Goal: Information Seeking & Learning: Learn about a topic

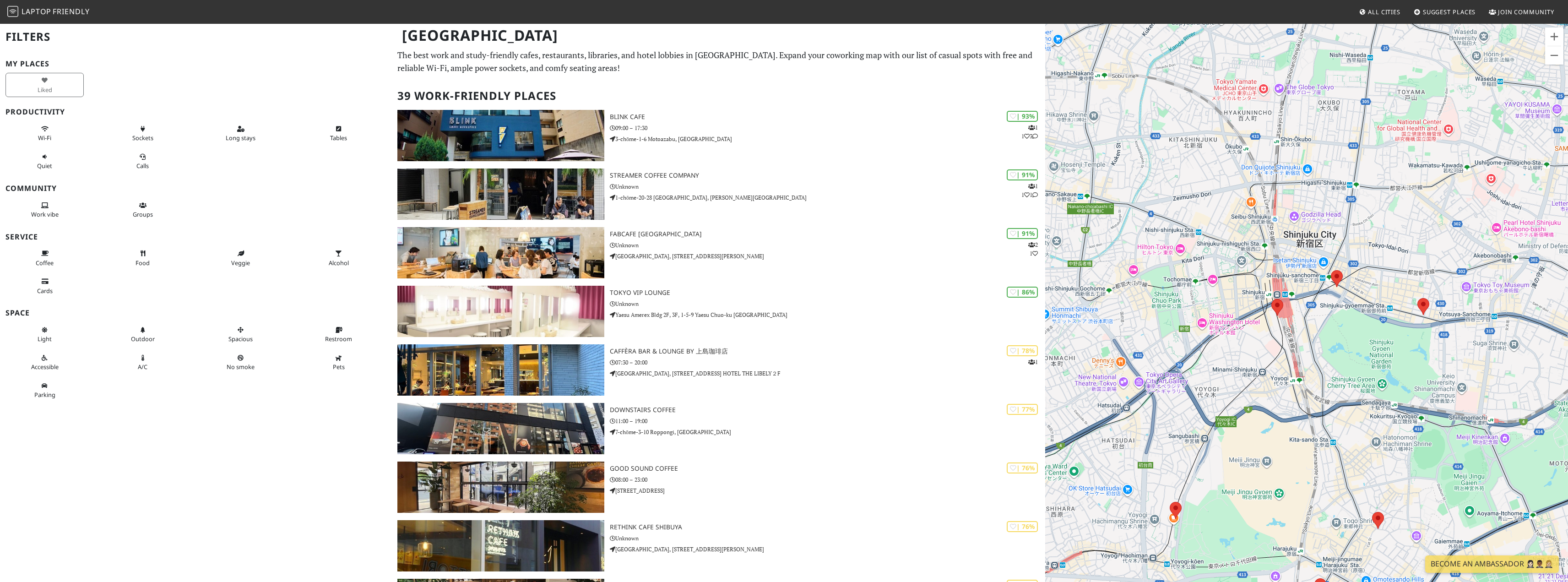
drag, startPoint x: 1183, startPoint y: 323, endPoint x: 1158, endPoint y: 342, distance: 31.4
click at [1158, 342] on div at bounding box center [1307, 313] width 523 height 582
click at [1271, 299] on area at bounding box center [1271, 299] width 0 height 0
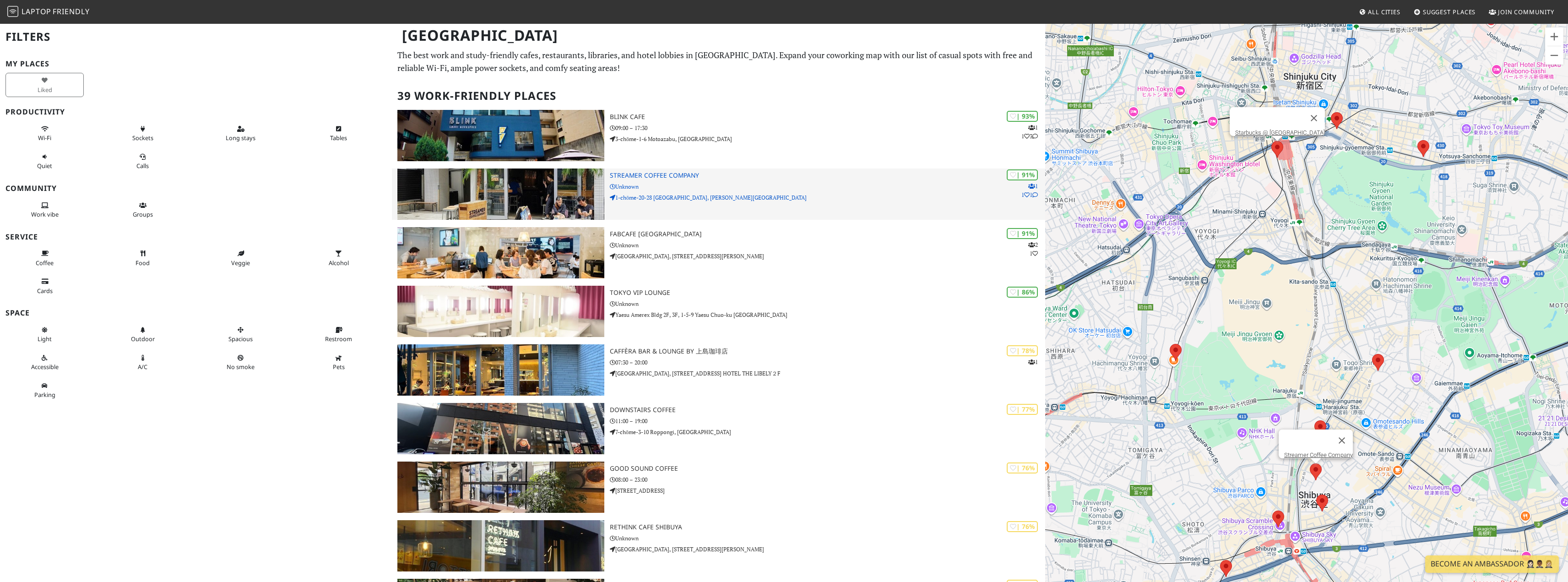
click at [769, 210] on div "| 91% 1 1 1 Streamer Coffee Company Unknown 1-chōme-20-28 Shibuya, Shibuya City" at bounding box center [828, 194] width 435 height 51
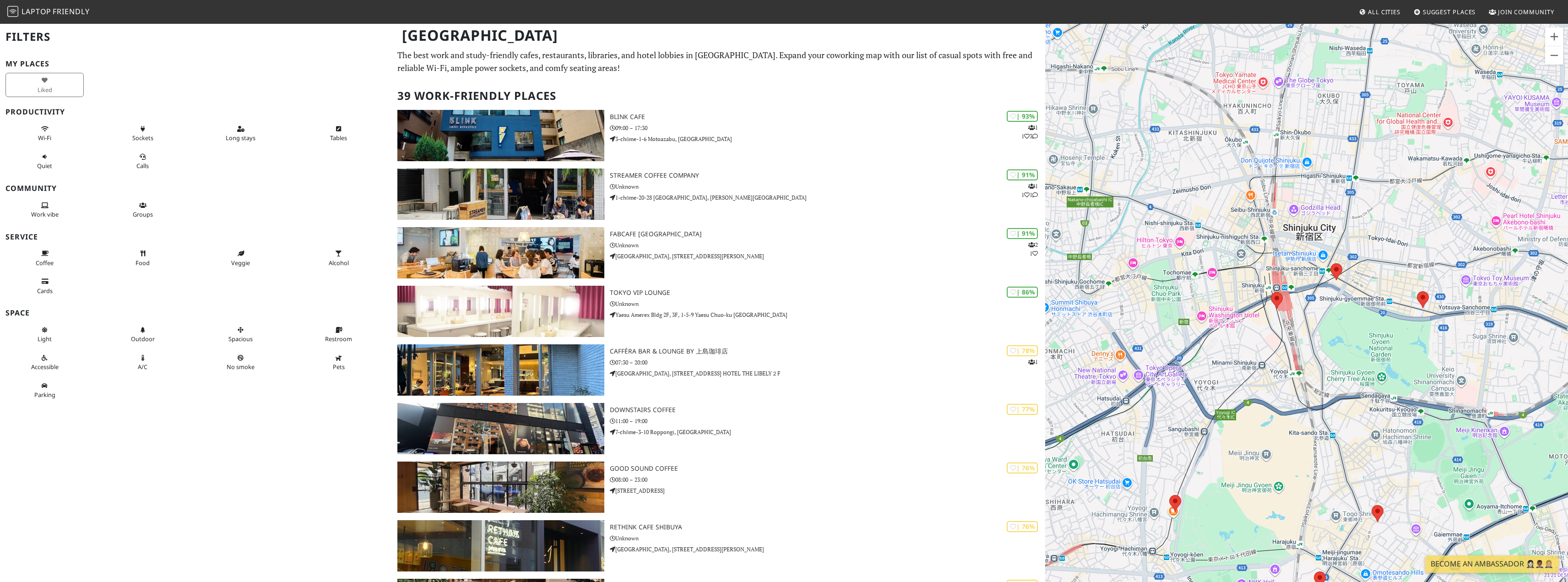
drag, startPoint x: 1279, startPoint y: 326, endPoint x: 1255, endPoint y: 352, distance: 35.4
click at [1255, 352] on div at bounding box center [1307, 313] width 523 height 582
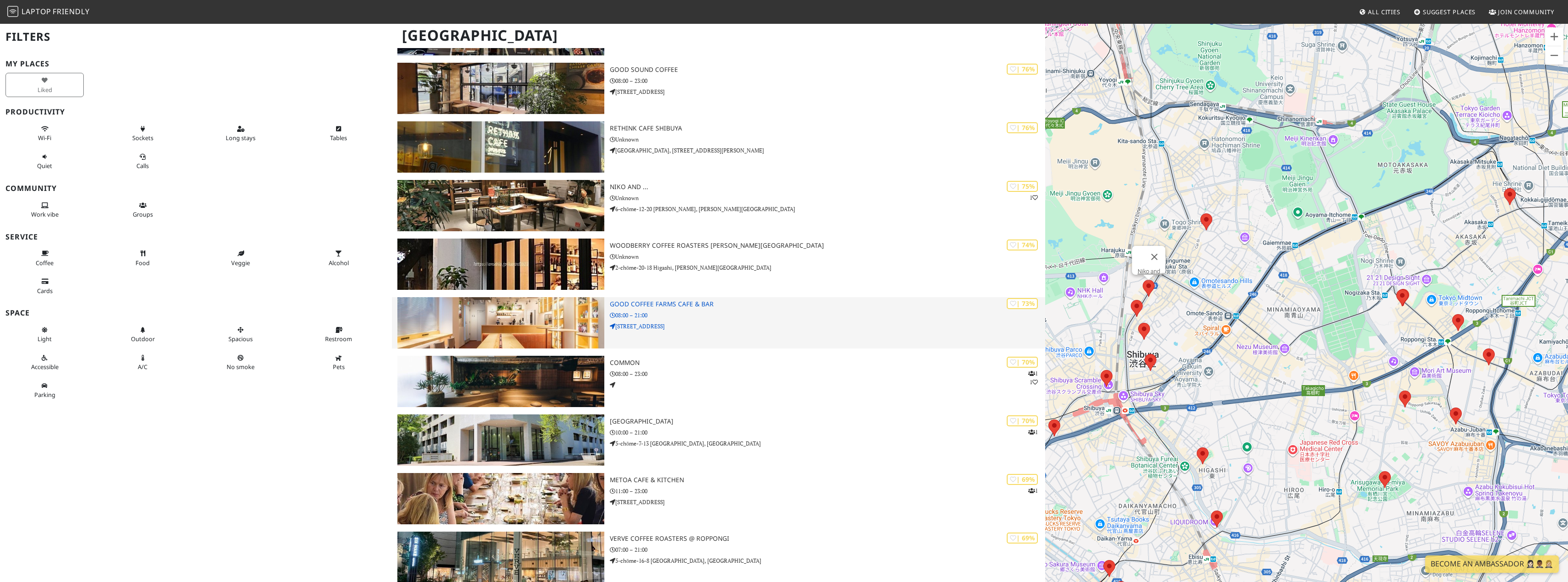
scroll to position [413, 0]
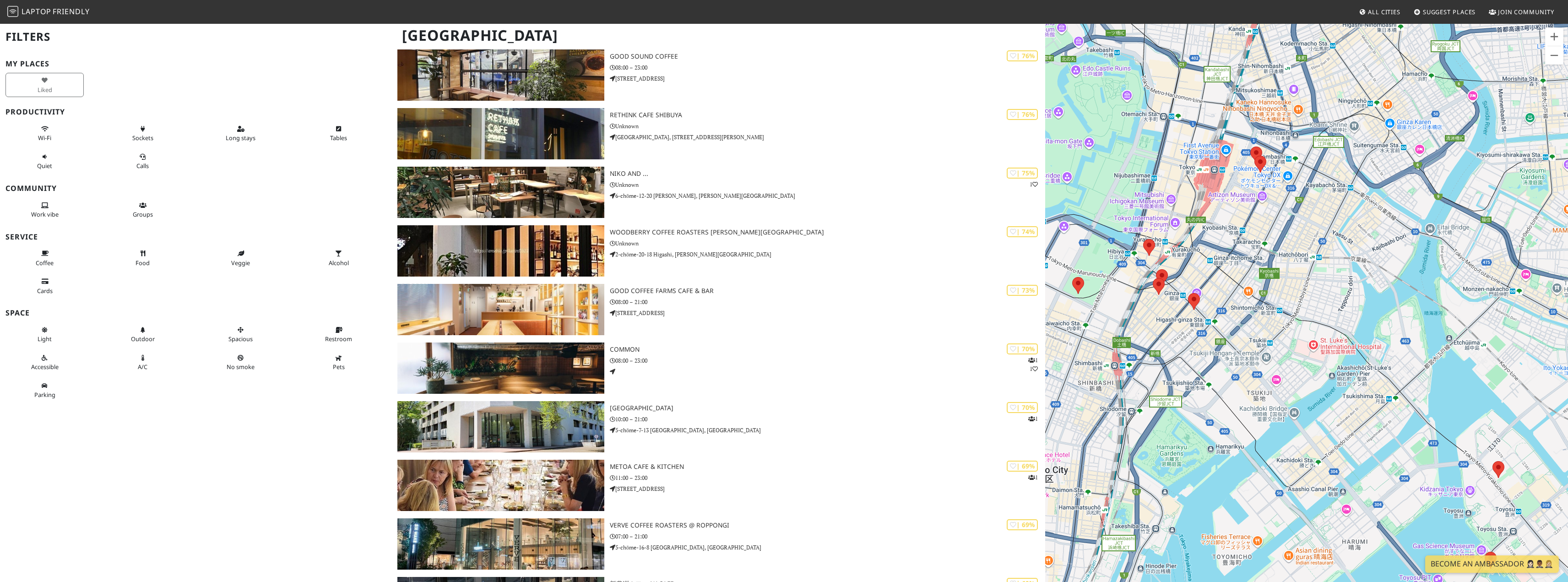
drag, startPoint x: 1338, startPoint y: 281, endPoint x: 1138, endPoint y: 330, distance: 205.9
click at [1138, 330] on div at bounding box center [1307, 313] width 523 height 582
click at [1188, 293] on area at bounding box center [1188, 293] width 0 height 0
click at [1187, 281] on link "SONOKO CAFE" at bounding box center [1196, 285] width 39 height 7
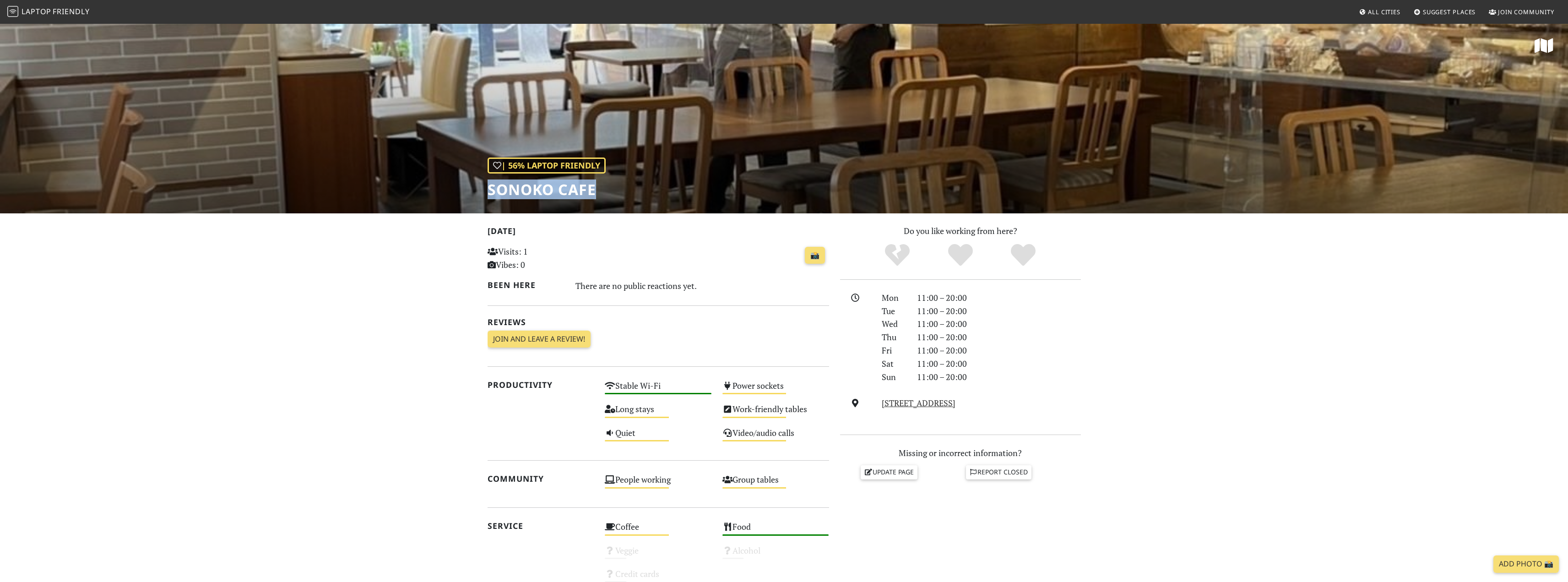
drag, startPoint x: 485, startPoint y: 189, endPoint x: 596, endPoint y: 190, distance: 111.0
click at [596, 190] on div "| 56% Laptop Friendly SONOKO CAFE" at bounding box center [784, 117] width 1568 height 190
copy h1 "SONOKO CAFE"
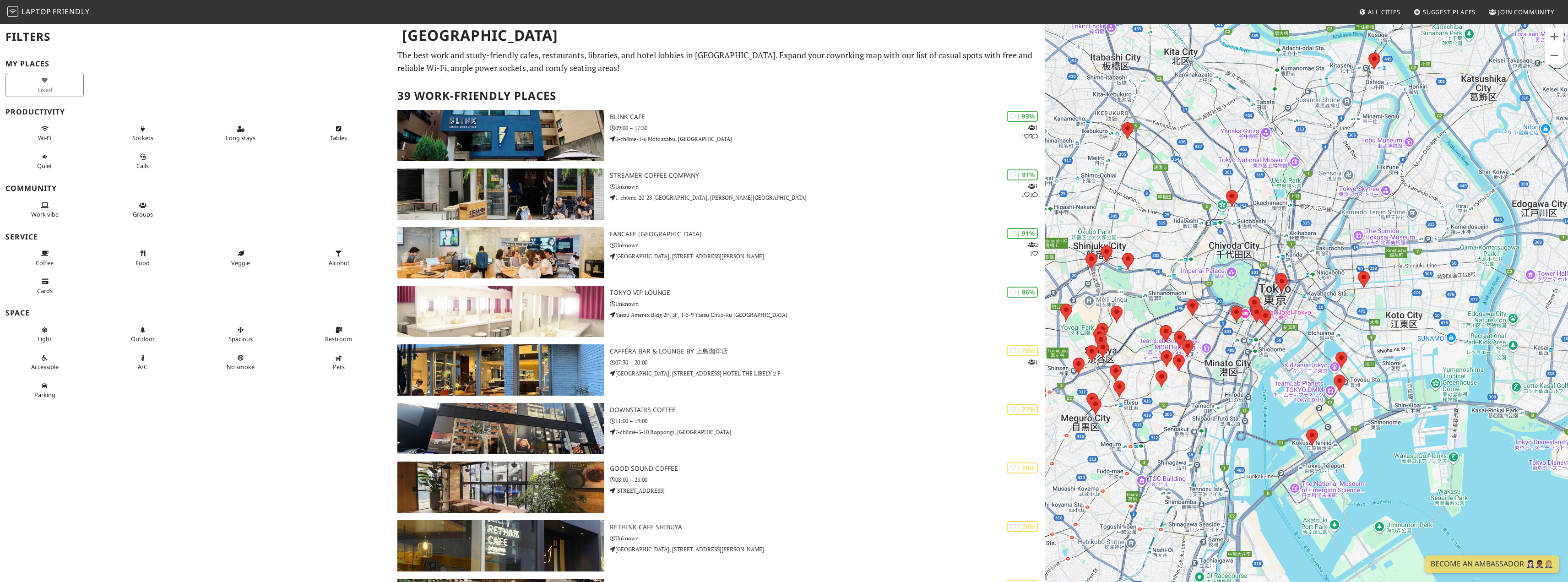
drag, startPoint x: 1395, startPoint y: 427, endPoint x: 1266, endPoint y: 372, distance: 140.2
click at [1266, 372] on div at bounding box center [1307, 313] width 523 height 582
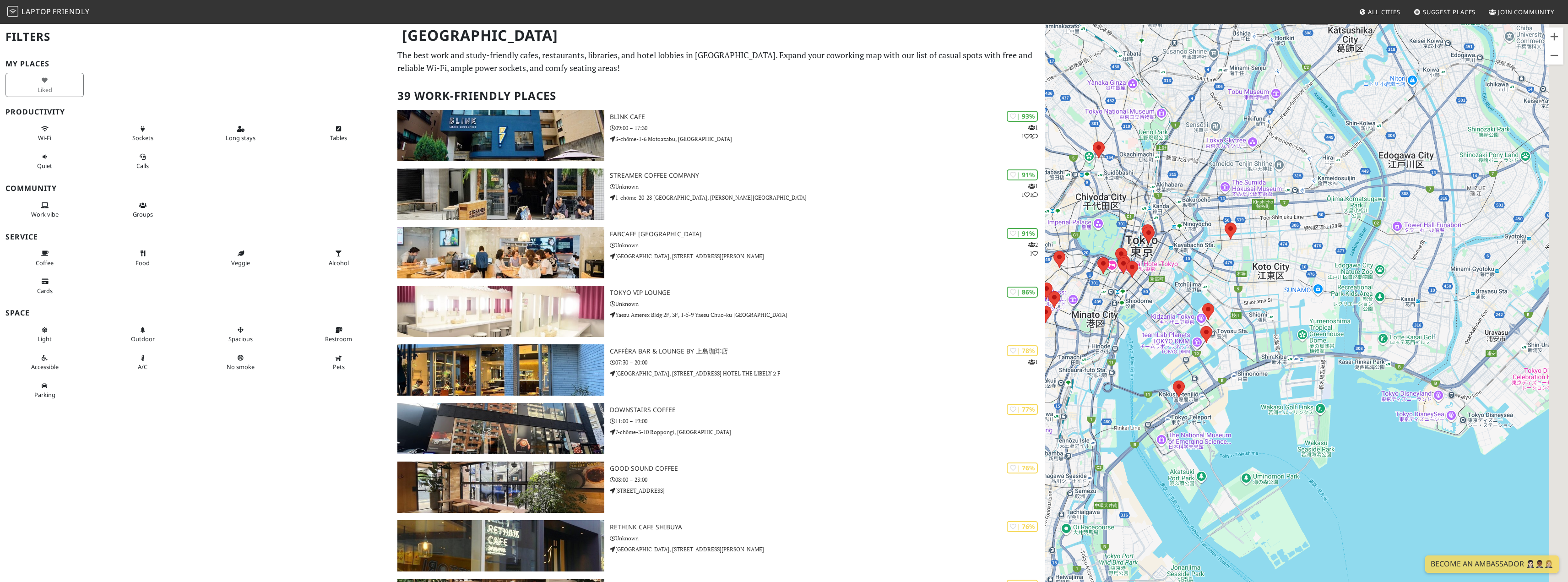
drag, startPoint x: 1281, startPoint y: 480, endPoint x: 1147, endPoint y: 431, distance: 142.7
click at [1147, 431] on div at bounding box center [1307, 313] width 523 height 582
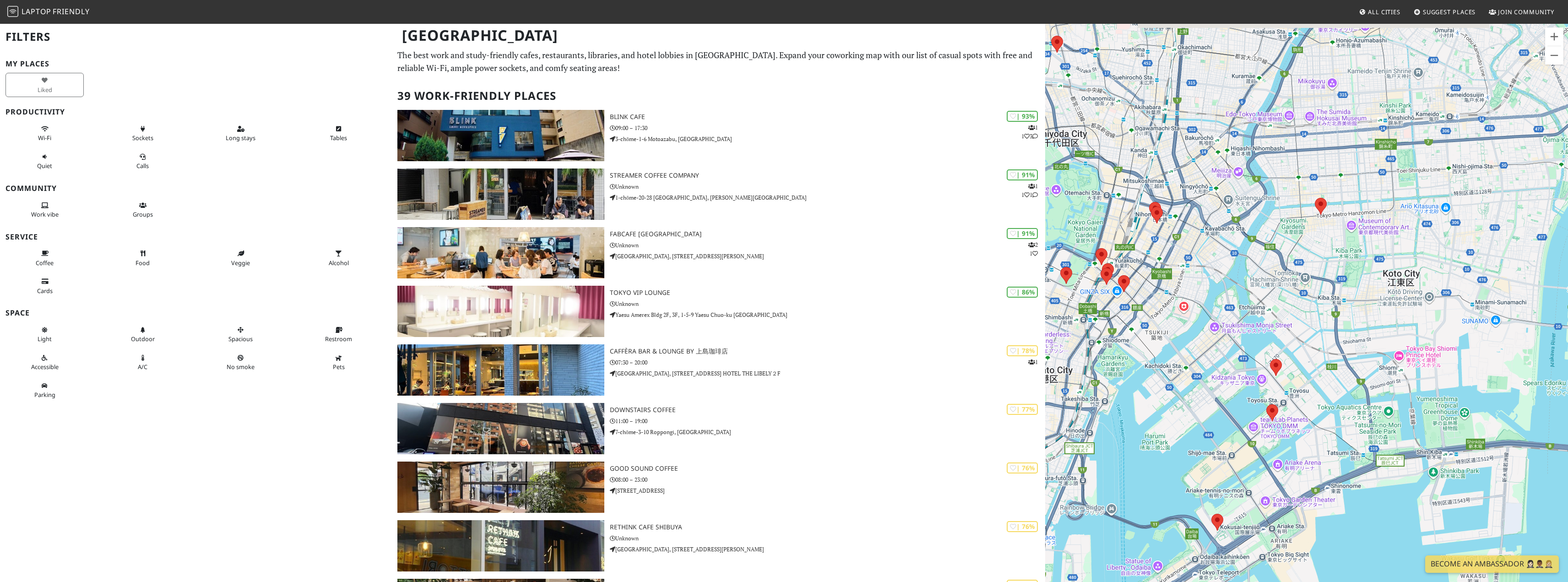
drag, startPoint x: 1159, startPoint y: 286, endPoint x: 1181, endPoint y: 367, distance: 83.9
click at [1181, 367] on div at bounding box center [1307, 313] width 523 height 582
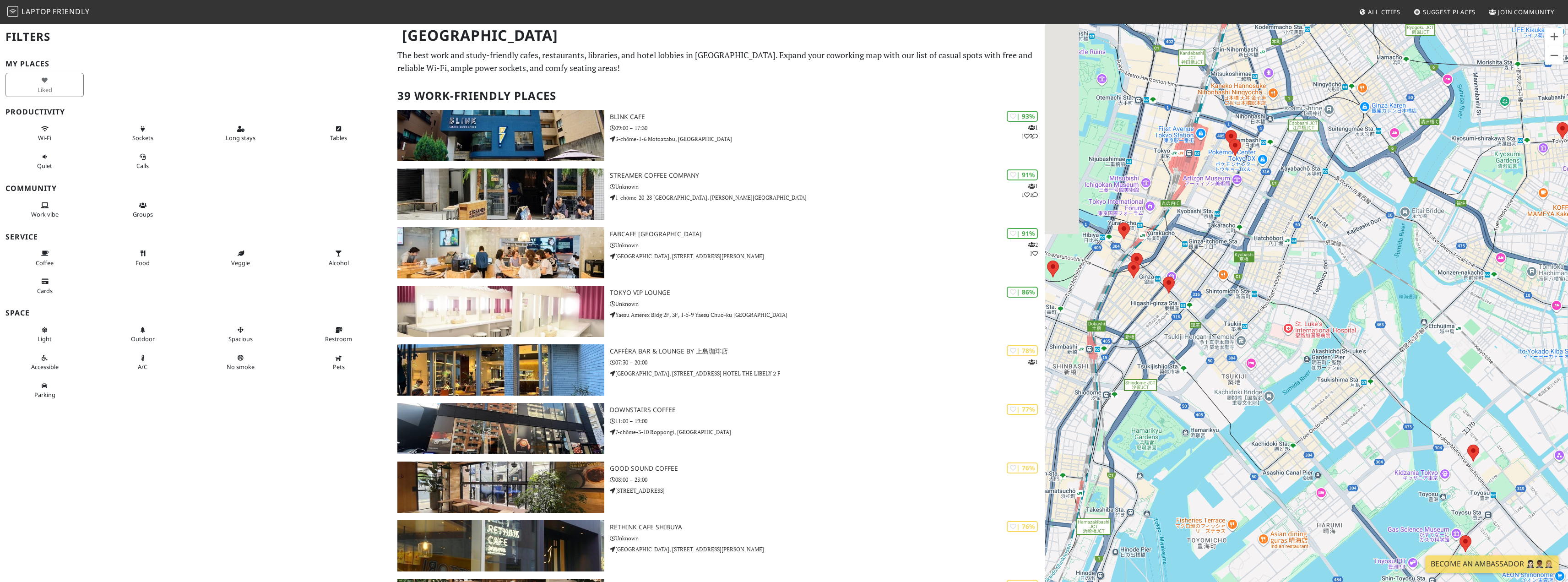
drag, startPoint x: 1119, startPoint y: 281, endPoint x: 1224, endPoint y: 348, distance: 124.6
click at [1224, 348] on div at bounding box center [1307, 313] width 523 height 582
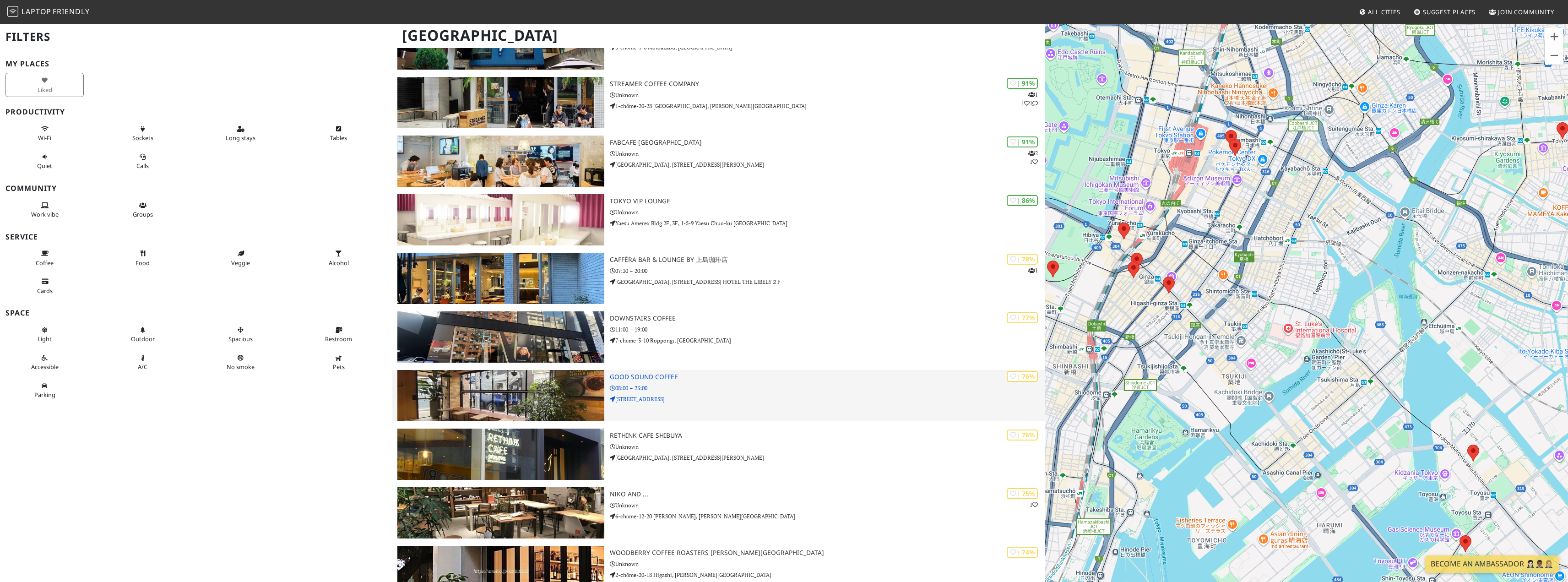
scroll to position [275, 0]
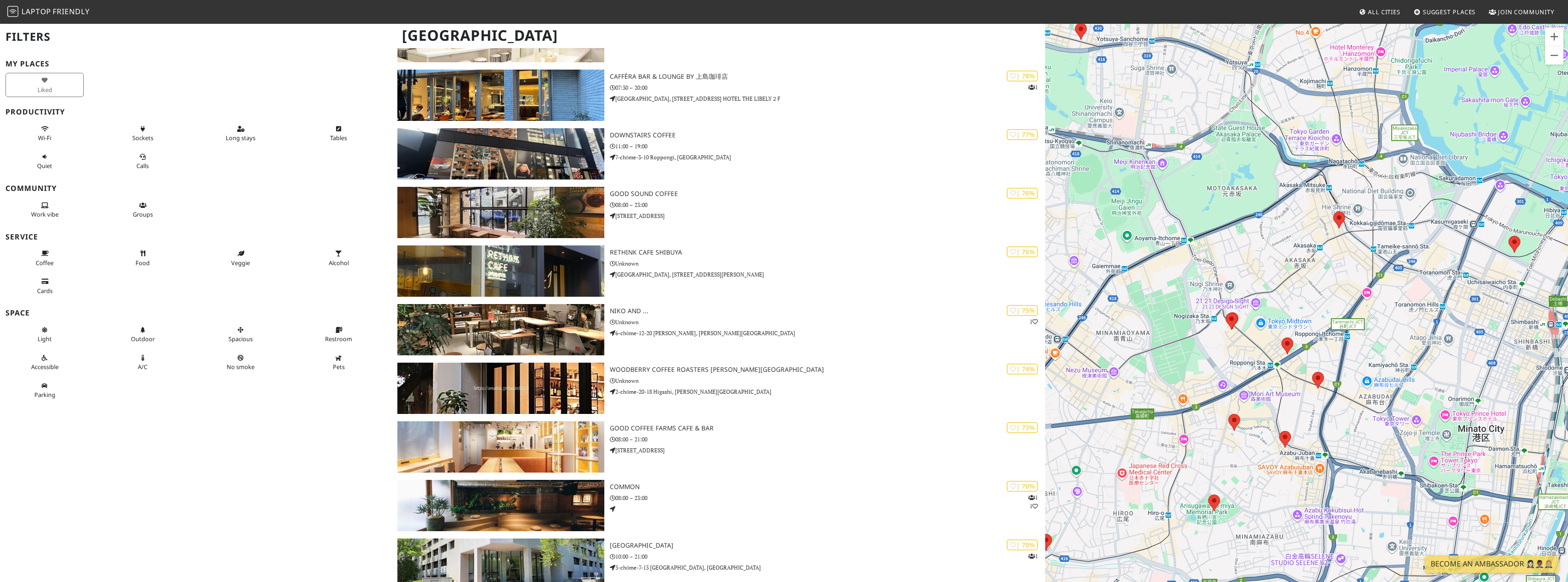
drag, startPoint x: 1368, startPoint y: 342, endPoint x: 1254, endPoint y: 324, distance: 115.4
click at [1136, 356] on div at bounding box center [1307, 313] width 523 height 582
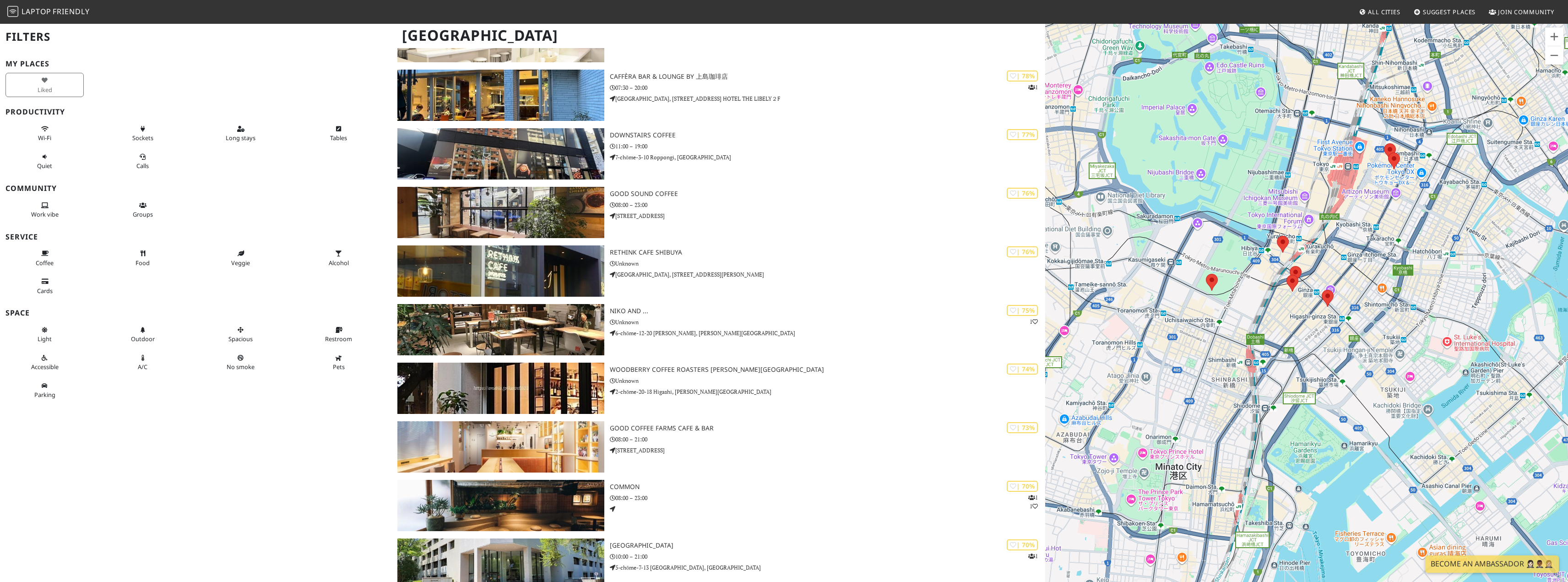
drag, startPoint x: 1410, startPoint y: 308, endPoint x: 1243, endPoint y: 363, distance: 175.8
click at [1243, 363] on div at bounding box center [1307, 313] width 523 height 582
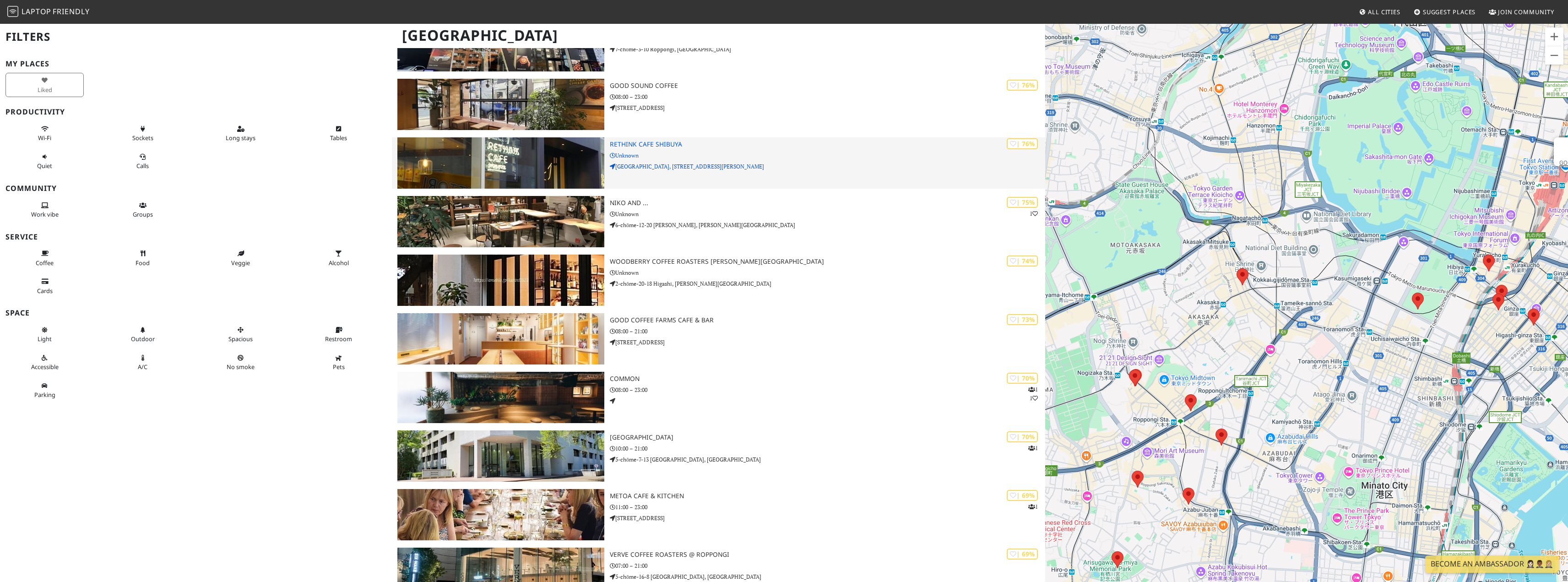
scroll to position [413, 0]
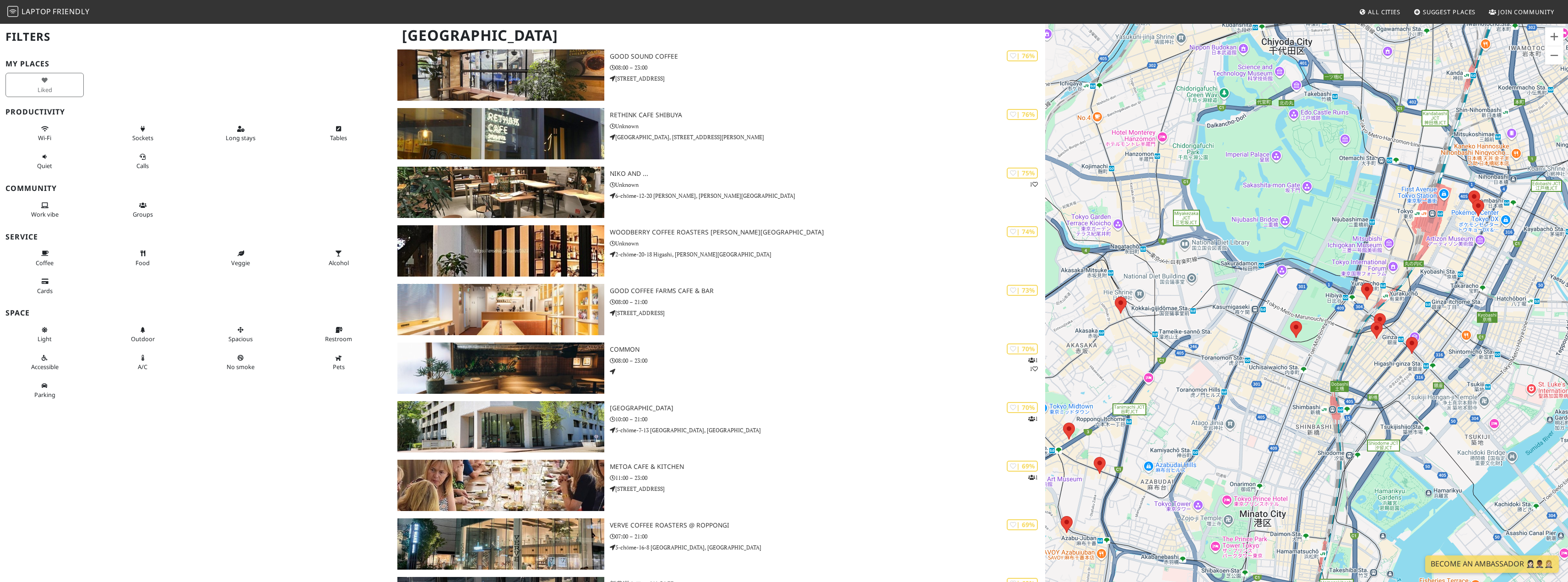
drag, startPoint x: 1359, startPoint y: 360, endPoint x: 1250, endPoint y: 373, distance: 109.8
click at [1217, 388] on div at bounding box center [1307, 313] width 523 height 582
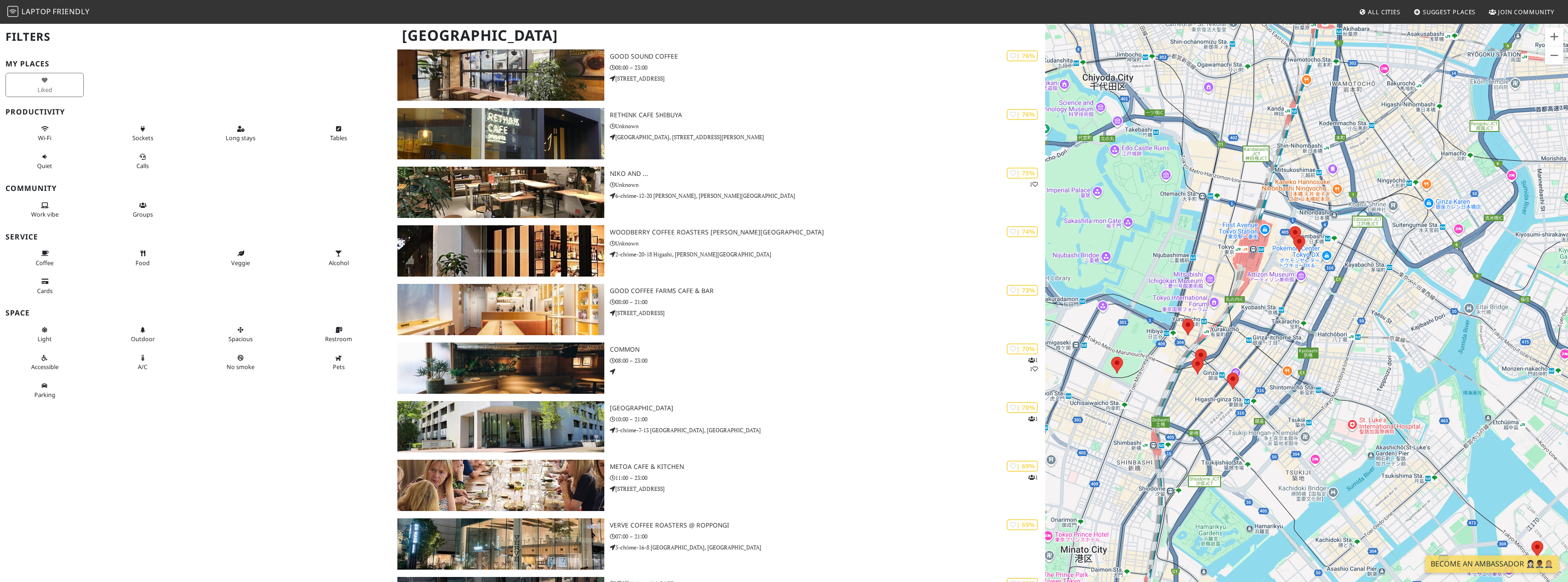
drag, startPoint x: 1296, startPoint y: 359, endPoint x: 1175, endPoint y: 383, distance: 123.4
click at [1175, 383] on div at bounding box center [1307, 313] width 523 height 582
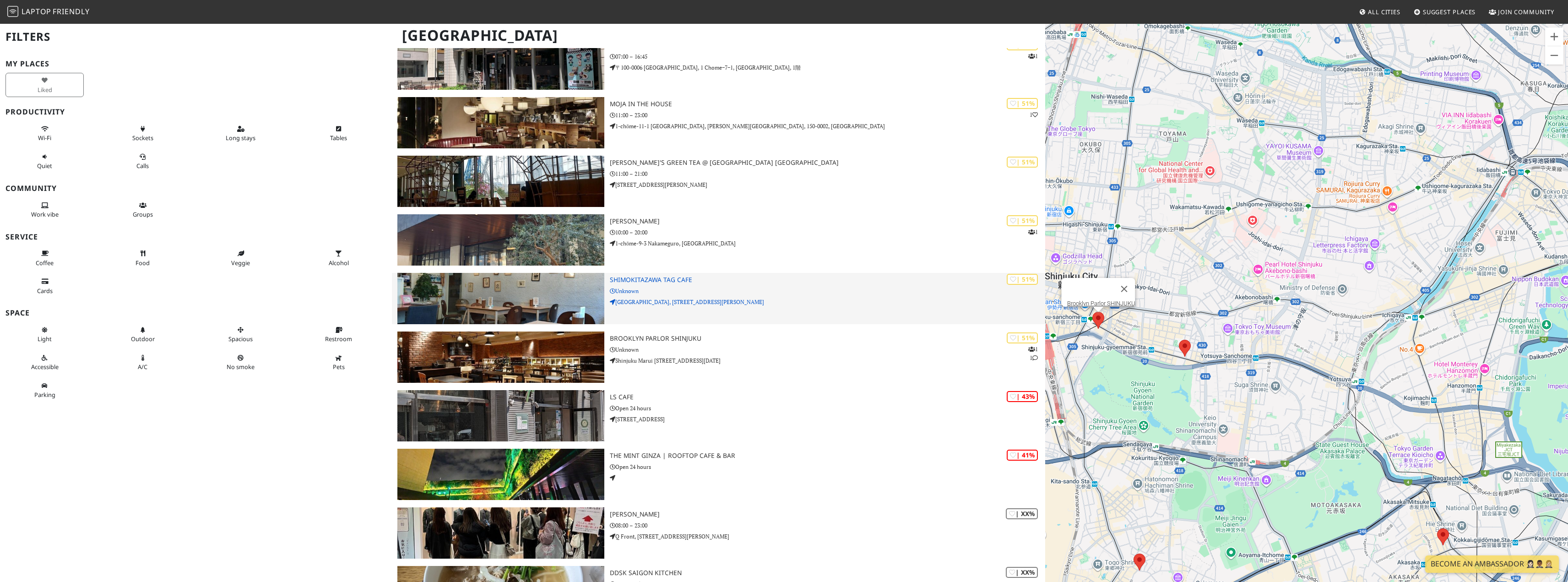
scroll to position [1557, 0]
